Goal: Information Seeking & Learning: Learn about a topic

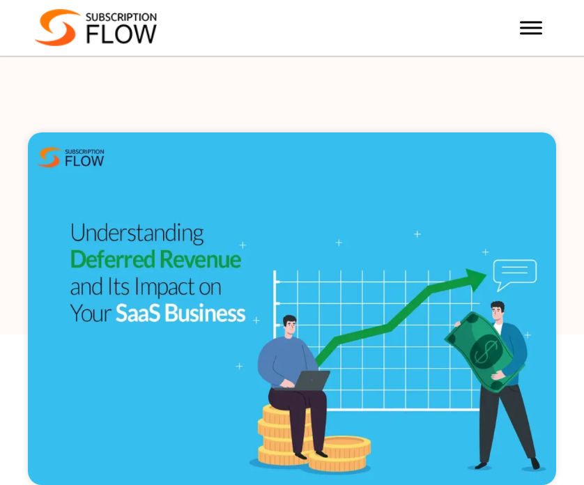
scroll to position [986, 0]
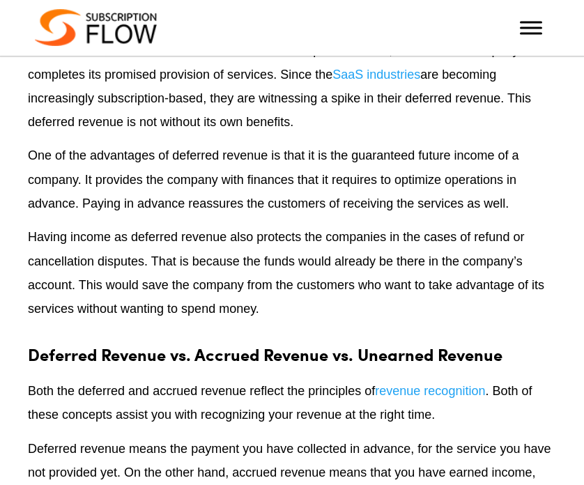
scroll to position [1080, 0]
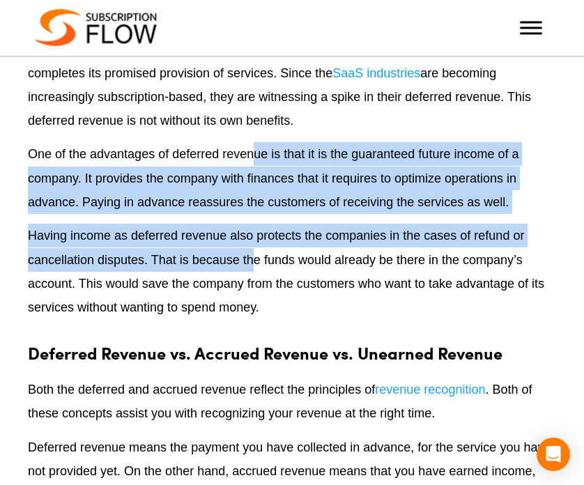
drag, startPoint x: 253, startPoint y: 153, endPoint x: 253, endPoint y: 253, distance: 99.6
click at [253, 253] on p "Having income as deferred revenue also protects the companies in the cases of r…" at bounding box center [292, 271] width 528 height 95
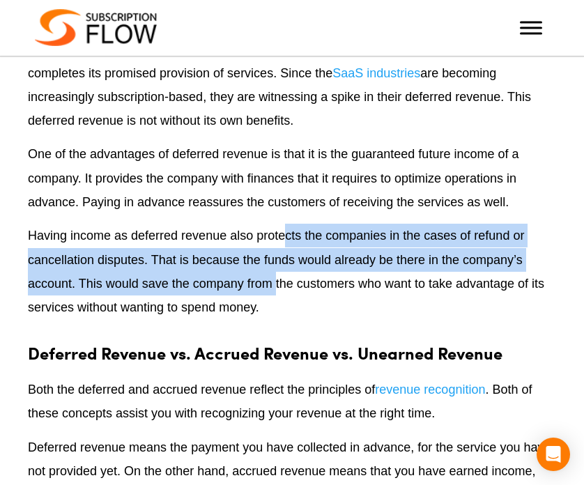
drag, startPoint x: 283, startPoint y: 233, endPoint x: 279, endPoint y: 274, distance: 42.0
click at [279, 274] on p "Having income as deferred revenue also protects the companies in the cases of r…" at bounding box center [292, 271] width 528 height 95
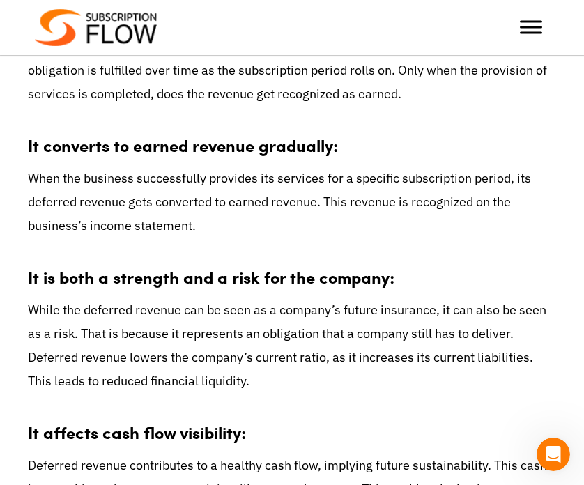
scroll to position [2777, 0]
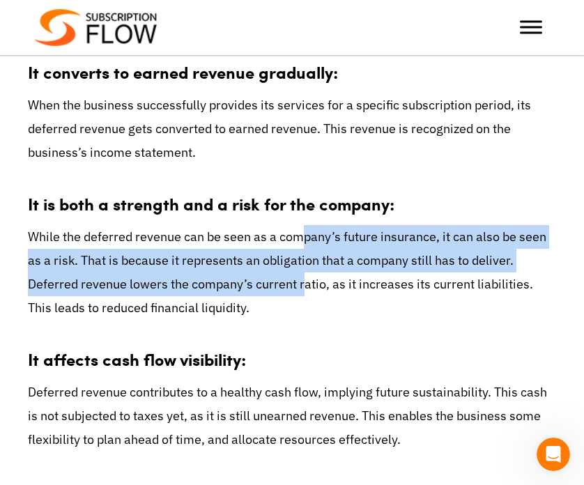
drag, startPoint x: 300, startPoint y: 234, endPoint x: 302, endPoint y: 280, distance: 46.1
click at [302, 280] on p "While the deferred revenue can be seen as a company’s future insurance, it can …" at bounding box center [292, 272] width 528 height 95
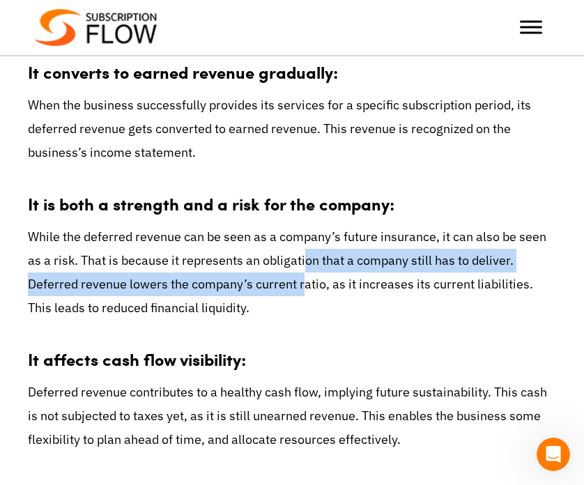
drag, startPoint x: 307, startPoint y: 265, endPoint x: 303, endPoint y: 281, distance: 16.4
click at [303, 281] on p "While the deferred revenue can be seen as a company’s future insurance, it can …" at bounding box center [292, 272] width 528 height 95
click at [303, 285] on p "While the deferred revenue can be seen as a company’s future insurance, it can …" at bounding box center [292, 272] width 528 height 95
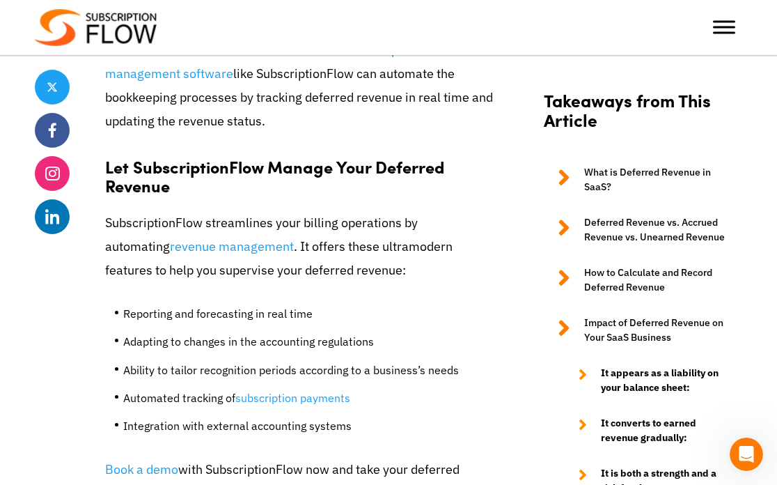
scroll to position [4173, 0]
